Goal: Transaction & Acquisition: Purchase product/service

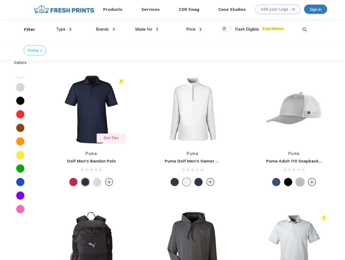
click at [276, 9] on link "Add your Logo Design Tool" at bounding box center [277, 9] width 45 height 9
click at [0, 0] on div "Design Tool" at bounding box center [0, 0] width 0 height 0
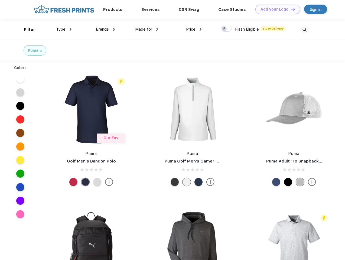
click at [291, 9] on link "Add your Logo Design Tool" at bounding box center [277, 9] width 45 height 9
click at [26, 30] on div "Filter" at bounding box center [29, 30] width 11 height 6
click at [64, 29] on span "Type" at bounding box center [60, 29] width 9 height 5
click at [105, 29] on span "Brands" at bounding box center [102, 29] width 13 height 5
click at [147, 29] on span "Made for" at bounding box center [143, 29] width 17 height 5
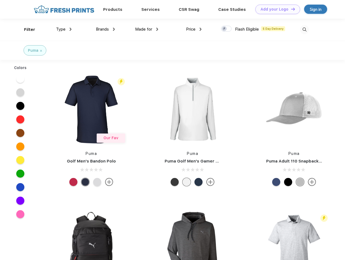
click at [194, 29] on span "Price" at bounding box center [190, 29] width 9 height 5
click at [226, 29] on div at bounding box center [226, 29] width 11 height 6
click at [225, 29] on input "checkbox" at bounding box center [223, 27] width 4 height 4
click at [304, 30] on img at bounding box center [304, 29] width 9 height 9
